Goal: Obtain resource: Download file/media

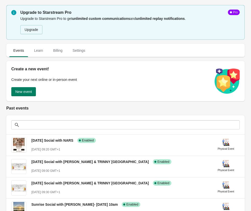
click at [248, 83] on div "Upgrade to Starstream Pro Pro Upgrade to Starstream Pro to get unlimited custom…" at bounding box center [125, 138] width 251 height 277
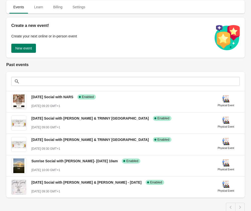
scroll to position [54, 0]
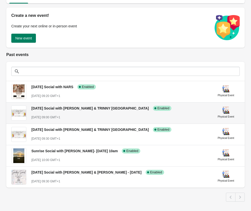
click at [73, 112] on div "[DATE] Social with [PERSON_NAME] & TRINNY LONDON Success Complete Enabled [DATE…" at bounding box center [119, 111] width 177 height 18
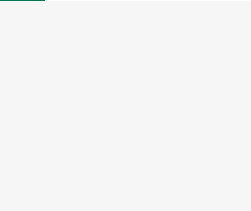
select select "physical"
select select "US"
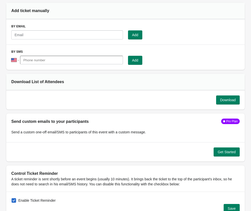
scroll to position [469, 0]
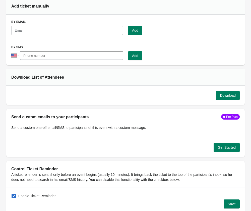
scroll to position [54, 0]
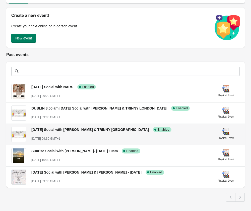
click at [58, 135] on div "[DATE] Social with [PERSON_NAME] & TRINNY LONDON Success Complete Enabled [DATE…" at bounding box center [119, 132] width 177 height 18
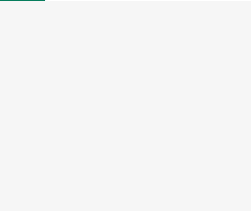
select select "physical"
select select "US"
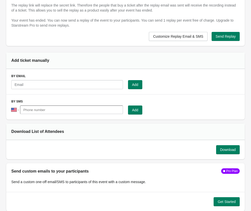
scroll to position [415, 0]
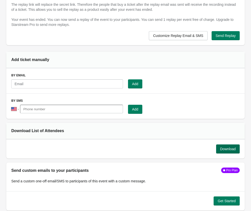
click at [224, 147] on span "Download" at bounding box center [228, 149] width 16 height 4
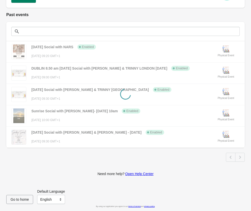
scroll to position [54, 0]
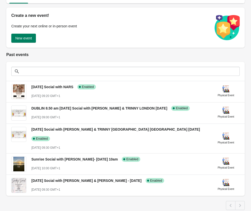
click at [246, 54] on div "Upgrade to Starstream Pro Pro Upgrade to Starstream Pro to get unlimited custom…" at bounding box center [125, 89] width 251 height 286
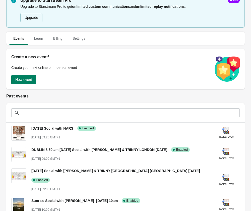
scroll to position [0, 0]
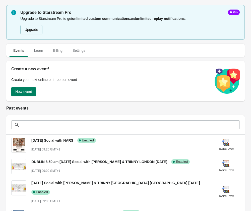
click at [93, 111] on h2 "Past events" at bounding box center [125, 108] width 239 height 6
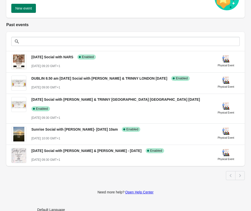
scroll to position [93, 0]
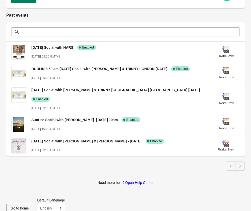
click at [145, 181] on link "Open Help Center" at bounding box center [139, 183] width 28 height 4
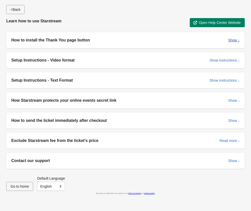
click at [239, 42] on span "Show ↓" at bounding box center [234, 40] width 12 height 4
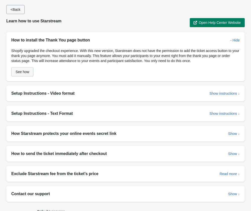
click at [21, 71] on span "See how" at bounding box center [23, 72] width 14 height 4
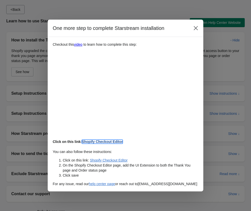
click at [106, 141] on link "Shopify Checkout Editor" at bounding box center [102, 142] width 41 height 4
click at [195, 26] on icon "Close" at bounding box center [196, 28] width 5 height 5
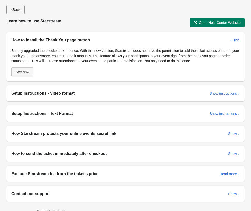
click at [24, 71] on span "See how" at bounding box center [23, 72] width 14 height 4
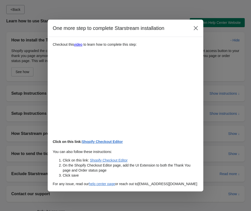
click at [203, 19] on div at bounding box center [125, 105] width 251 height 211
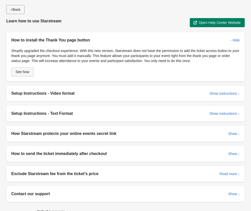
click at [22, 74] on span "See how" at bounding box center [23, 72] width 14 height 4
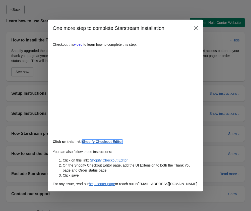
click at [105, 141] on link "Shopify Checkout Editor" at bounding box center [102, 142] width 41 height 4
click at [109, 141] on link "Shopify Checkout Editor" at bounding box center [102, 142] width 41 height 4
